Goal: Transaction & Acquisition: Book appointment/travel/reservation

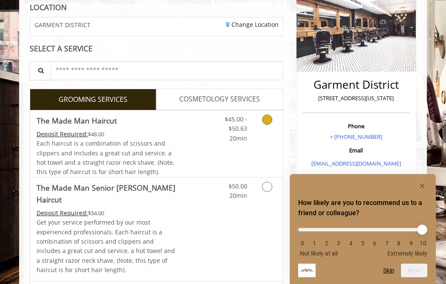
scroll to position [124, 0]
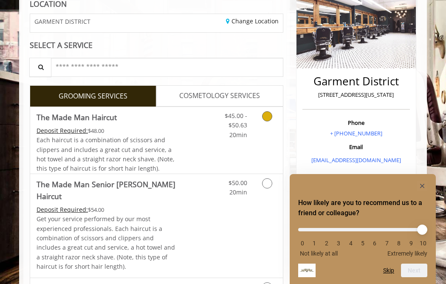
click at [144, 142] on span "Each haircut is a combination of scissors and clippers and includes a great cut…" at bounding box center [106, 154] width 138 height 37
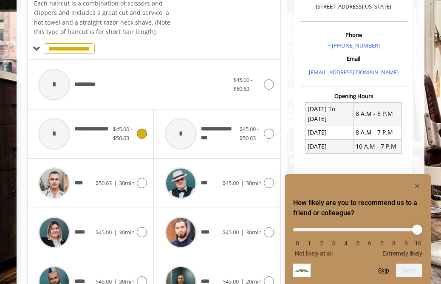
scroll to position [248, 0]
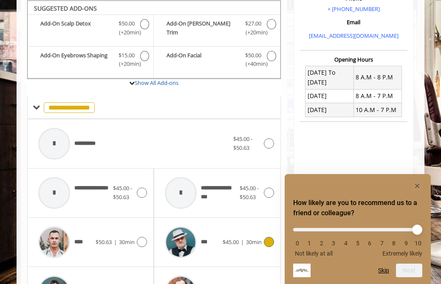
click at [222, 235] on div "*** $45.00 | 30min" at bounding box center [216, 242] width 113 height 40
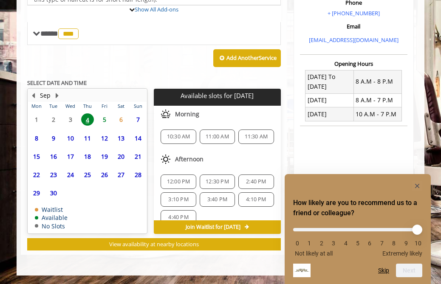
scroll to position [313, 0]
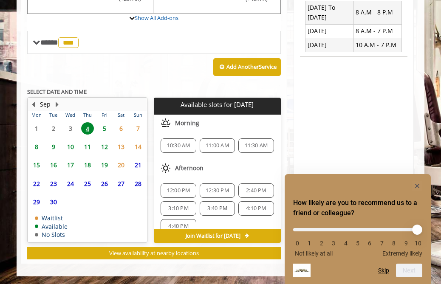
click at [108, 126] on span "5" at bounding box center [104, 128] width 13 height 12
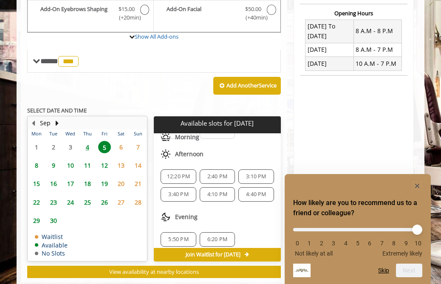
scroll to position [74, 0]
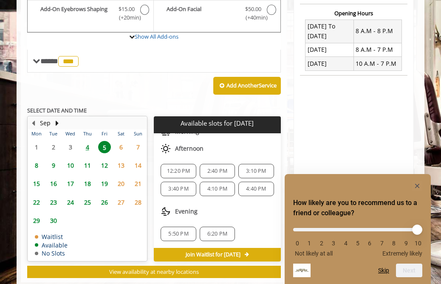
click at [172, 238] on div "5:50 PM" at bounding box center [177, 234] width 35 height 14
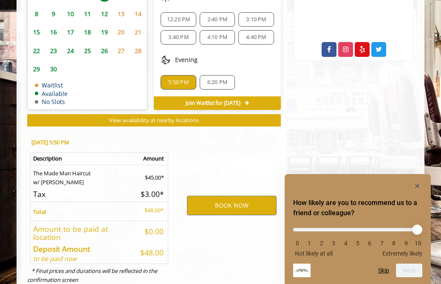
scroll to position [472, 0]
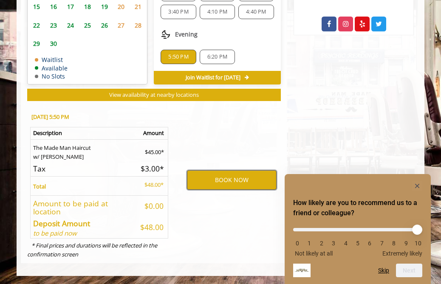
click at [208, 180] on button "BOOK NOW" at bounding box center [232, 180] width 90 height 20
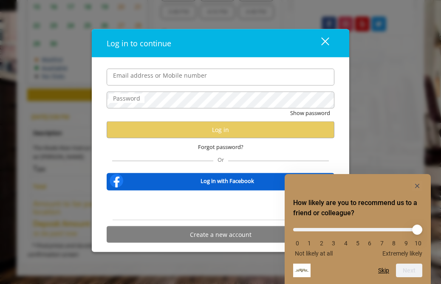
click at [192, 80] on input "Email address or Mobile number" at bounding box center [221, 76] width 228 height 17
type input "**********"
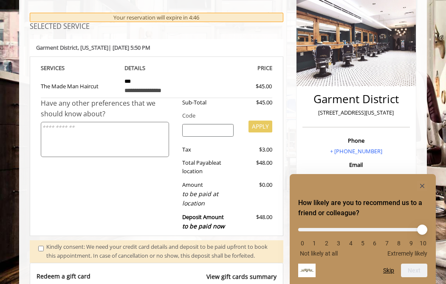
scroll to position [244, 0]
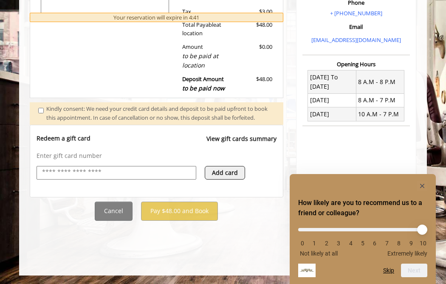
click at [173, 177] on input "text" at bounding box center [116, 172] width 150 height 10
click at [425, 185] on rect "Hide survey" at bounding box center [422, 186] width 10 height 10
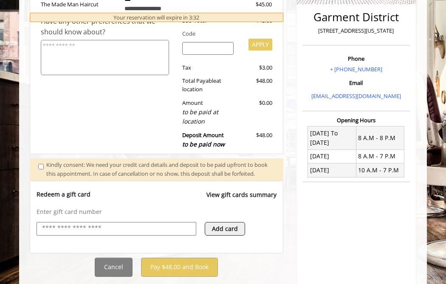
scroll to position [186, 0]
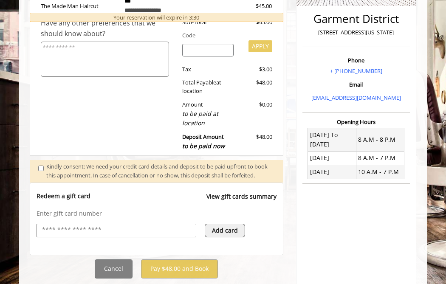
click at [38, 166] on span at bounding box center [42, 171] width 21 height 18
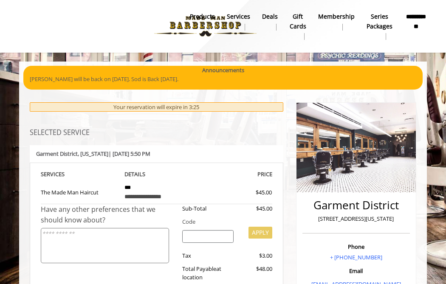
scroll to position [0, 0]
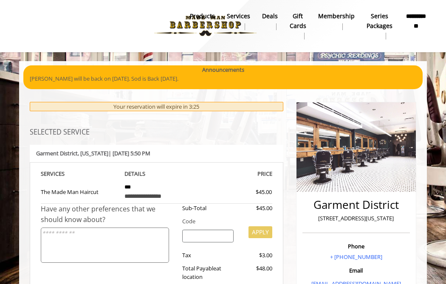
click at [136, 232] on textarea at bounding box center [105, 245] width 128 height 35
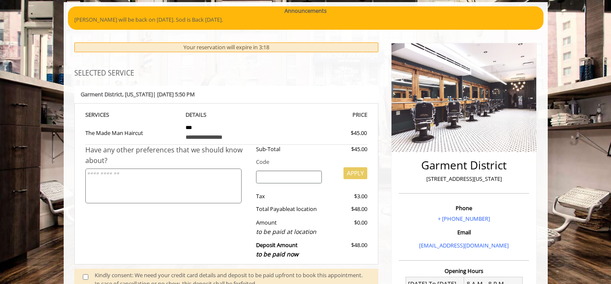
scroll to position [75, 0]
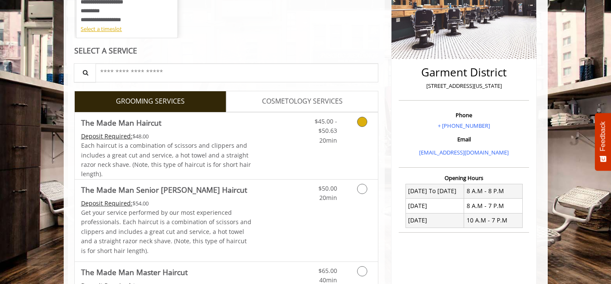
click at [361, 129] on link "Grooming services" at bounding box center [361, 128] width 22 height 33
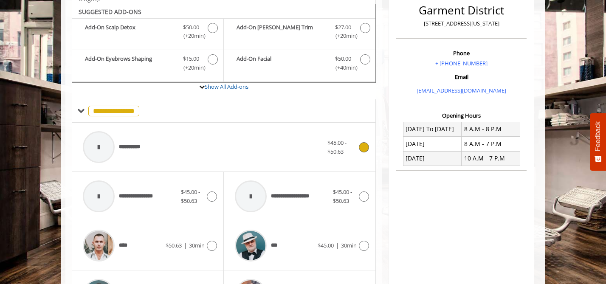
scroll to position [222, 0]
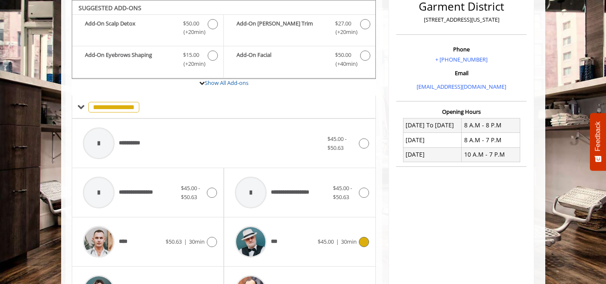
click at [353, 236] on div "*** $45.00 | 30min" at bounding box center [300, 242] width 138 height 40
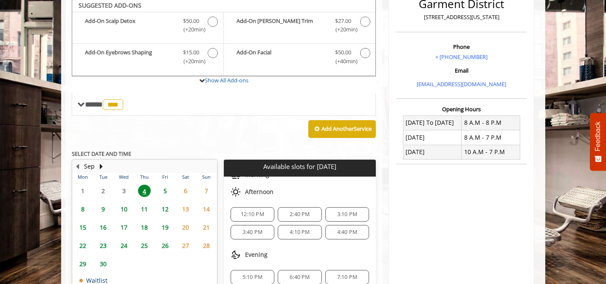
scroll to position [222, 0]
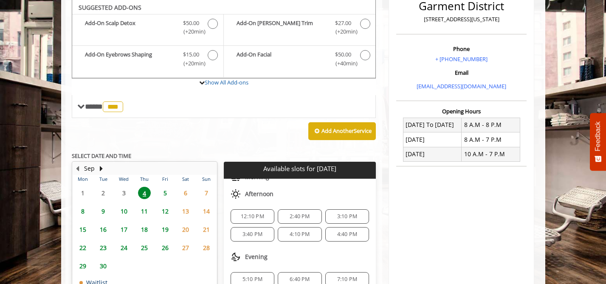
click at [169, 191] on span "5" at bounding box center [165, 193] width 13 height 12
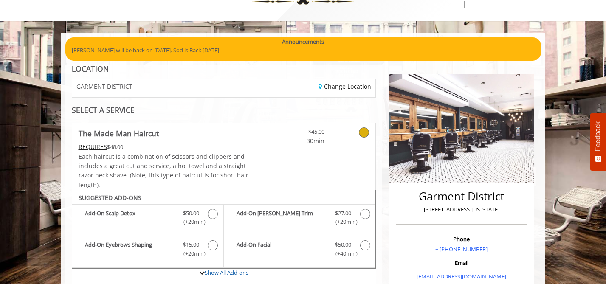
scroll to position [0, 0]
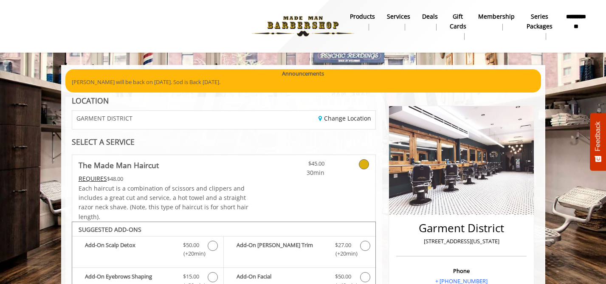
click at [318, 22] on img at bounding box center [303, 26] width 117 height 47
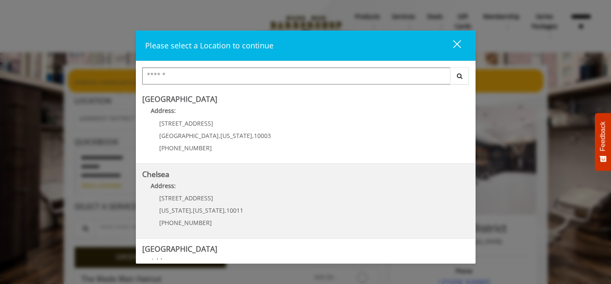
scroll to position [204, 0]
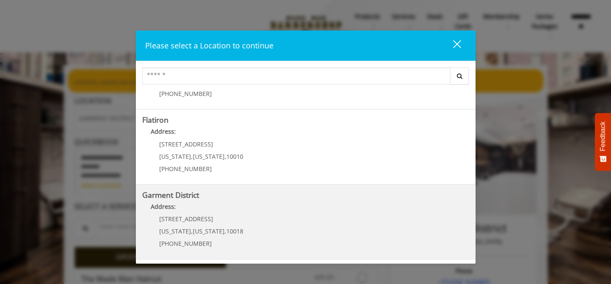
click at [238, 199] on District "Garment District Address: 1400 Broadway New York , New York , 10018 (212) 997-4…" at bounding box center [305, 222] width 327 height 62
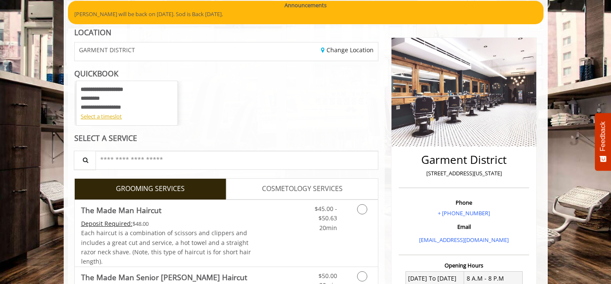
scroll to position [87, 0]
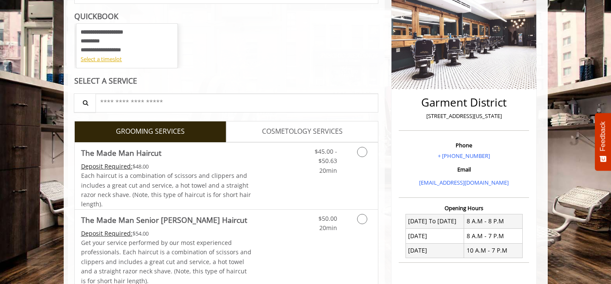
scroll to position [138, 0]
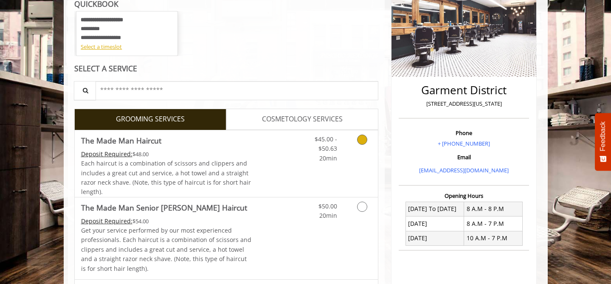
click at [270, 173] on link "Discounted Price" at bounding box center [276, 163] width 51 height 67
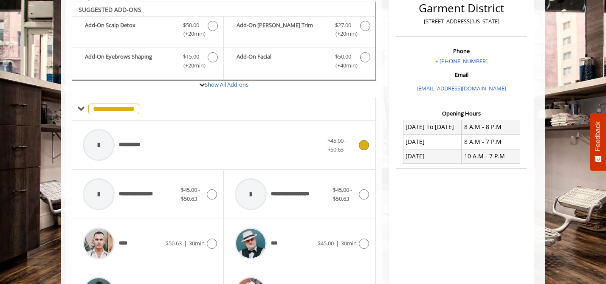
scroll to position [222, 0]
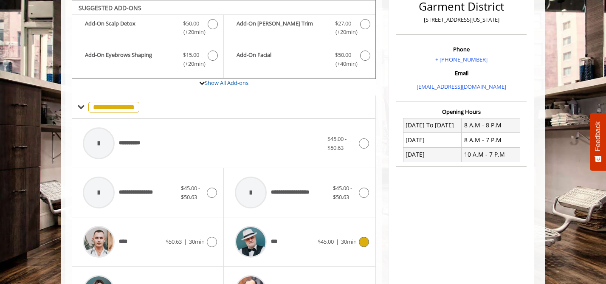
click at [319, 231] on div "*** $45.00 | 30min" at bounding box center [300, 242] width 138 height 40
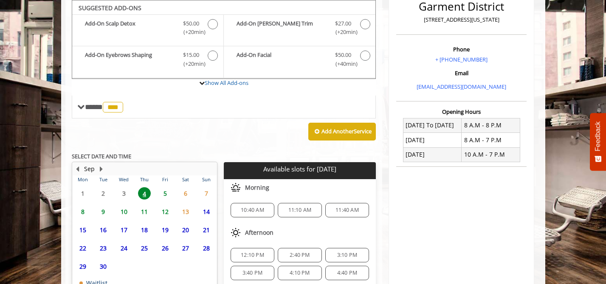
click at [160, 191] on span "5" at bounding box center [165, 193] width 13 height 12
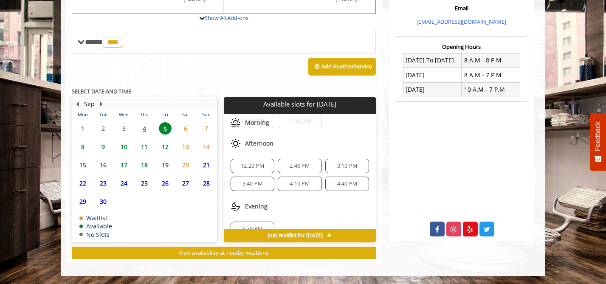
scroll to position [74, 0]
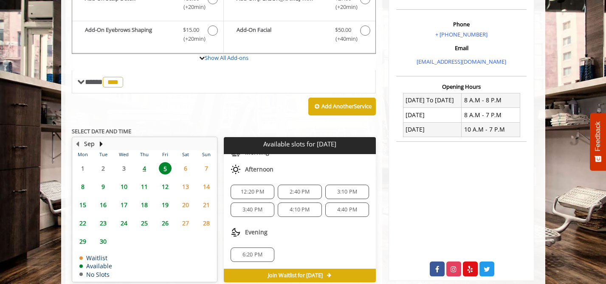
click at [334, 214] on div "4:40 PM" at bounding box center [347, 209] width 44 height 14
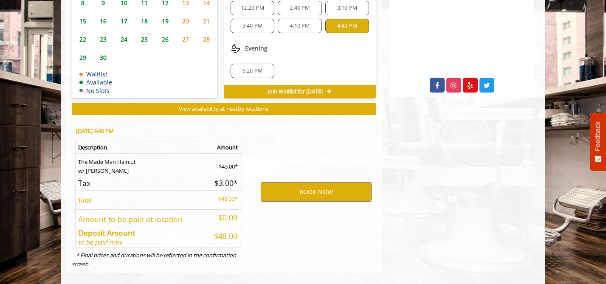
scroll to position [440, 0]
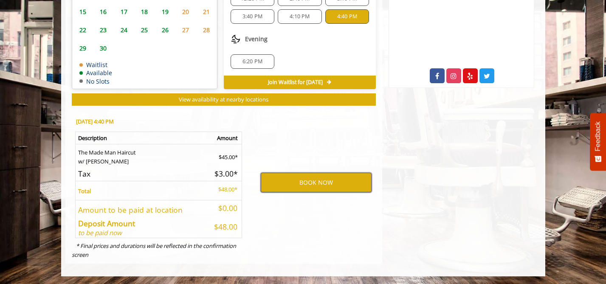
click at [292, 182] on button "BOOK NOW" at bounding box center [316, 183] width 111 height 20
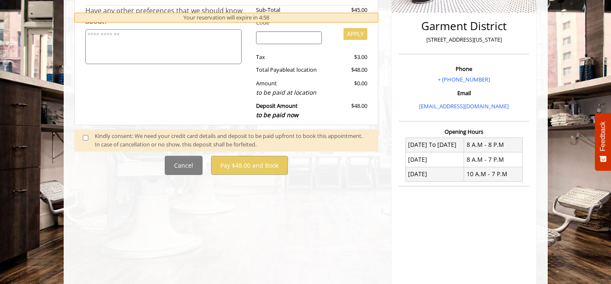
scroll to position [205, 0]
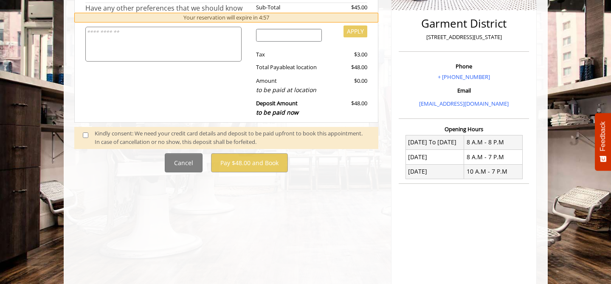
click at [126, 135] on div "Kindly consent: We need your credit card details and deposit to be paid upfront…" at bounding box center [232, 138] width 275 height 18
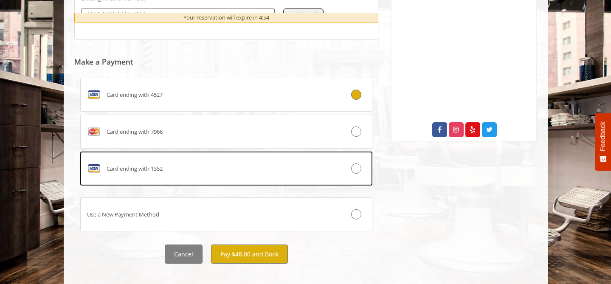
scroll to position [393, 0]
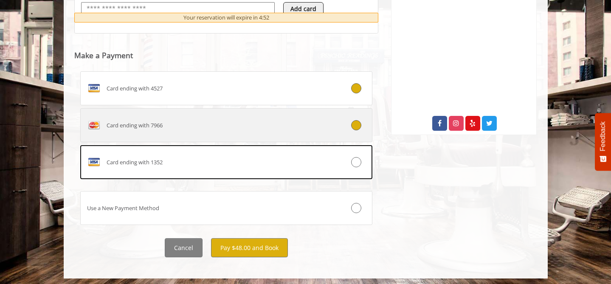
click at [144, 138] on label "Card ending with 7966" at bounding box center [226, 125] width 292 height 34
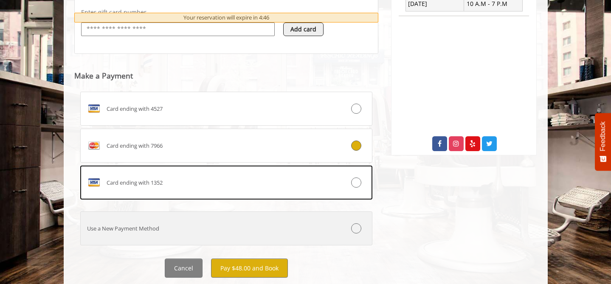
scroll to position [396, 0]
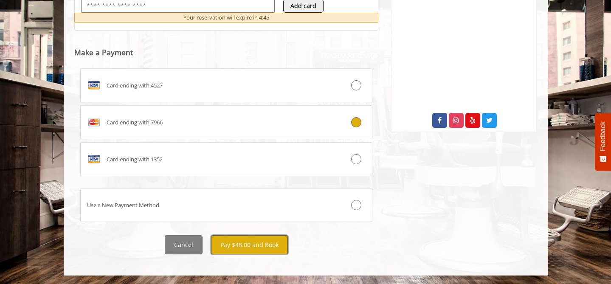
click at [233, 242] on button "Pay $48.00 and Book" at bounding box center [249, 244] width 77 height 19
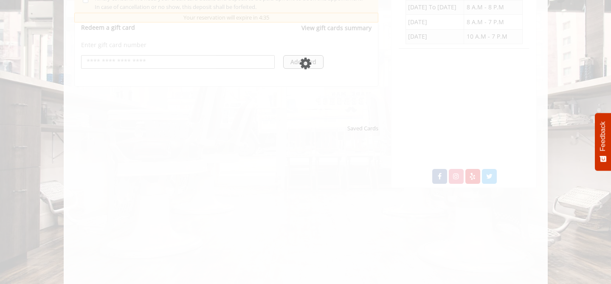
scroll to position [344, 0]
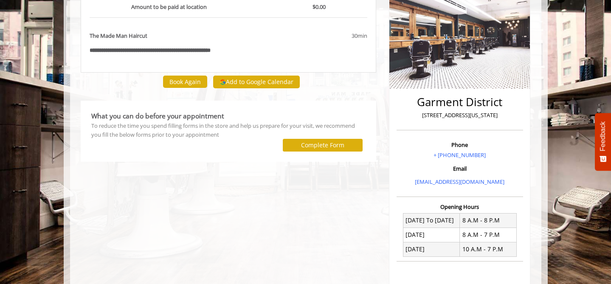
scroll to position [106, 0]
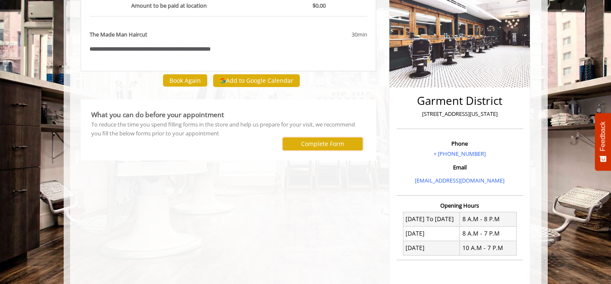
click at [349, 143] on button "Complete Form" at bounding box center [323, 144] width 80 height 12
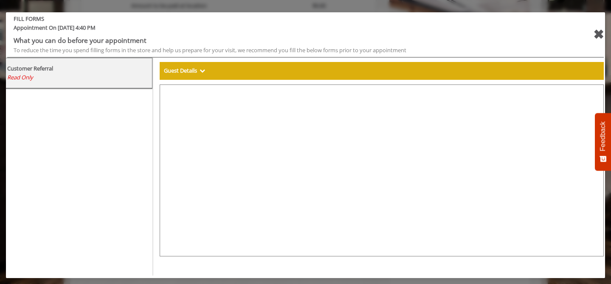
select select "***"
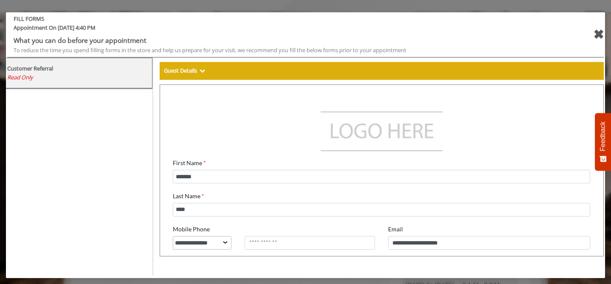
scroll to position [34, 0]
click at [593, 33] on div "✖" at bounding box center [598, 34] width 11 height 20
